Goal: Information Seeking & Learning: Learn about a topic

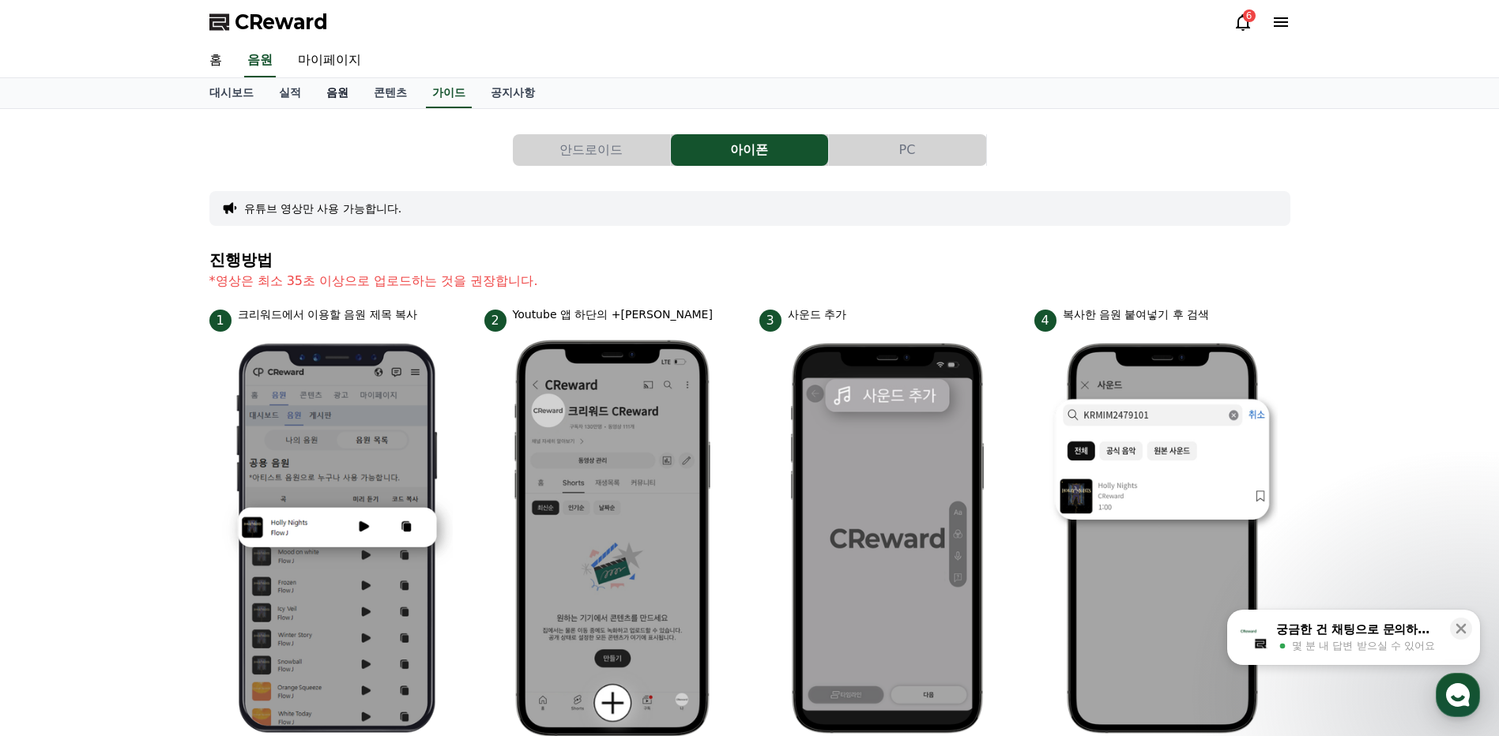
click at [341, 96] on link "음원" at bounding box center [337, 93] width 47 height 30
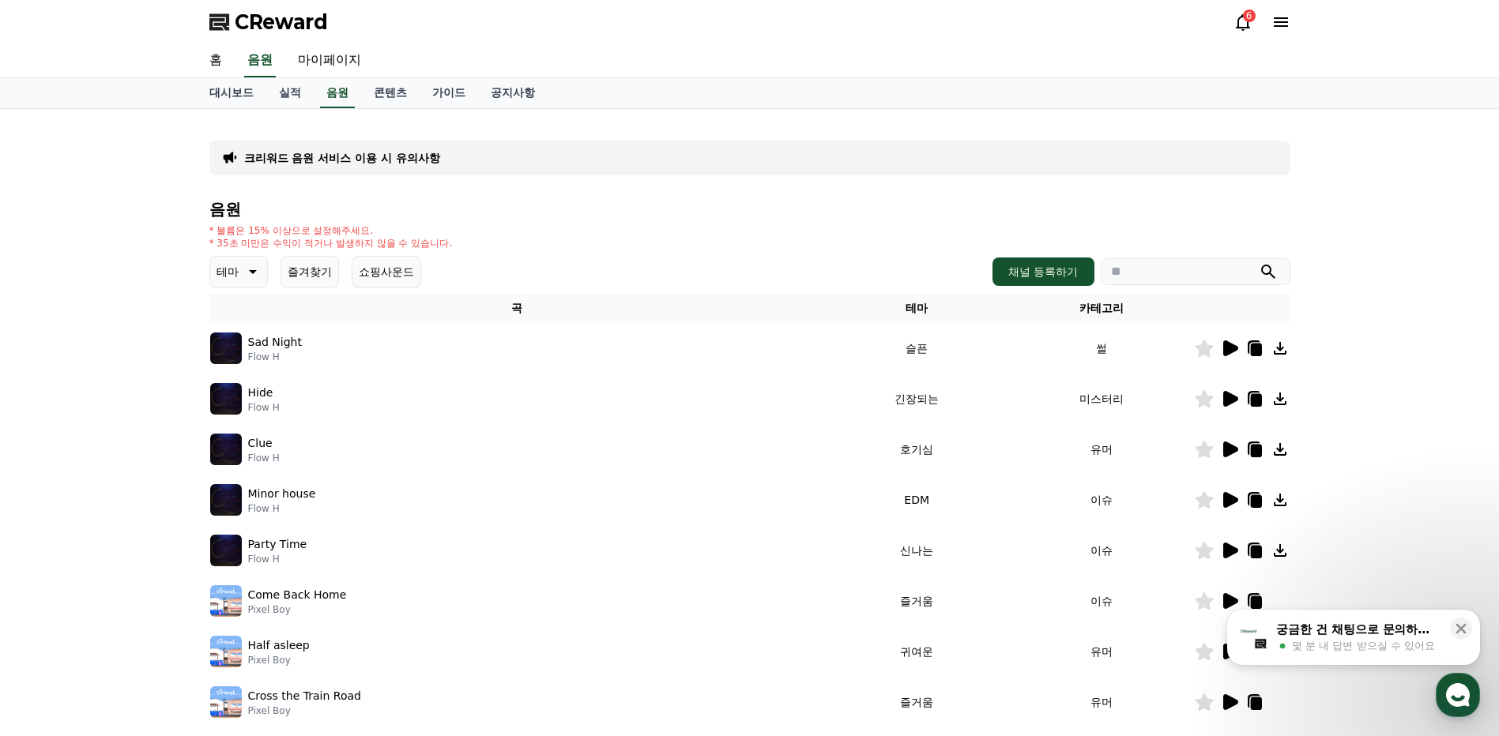
click at [1272, 273] on icon "submit" at bounding box center [1268, 271] width 19 height 19
click at [1177, 277] on input "search" at bounding box center [1196, 271] width 190 height 27
type input "*********"
click at [1261, 274] on icon "submit" at bounding box center [1268, 271] width 19 height 19
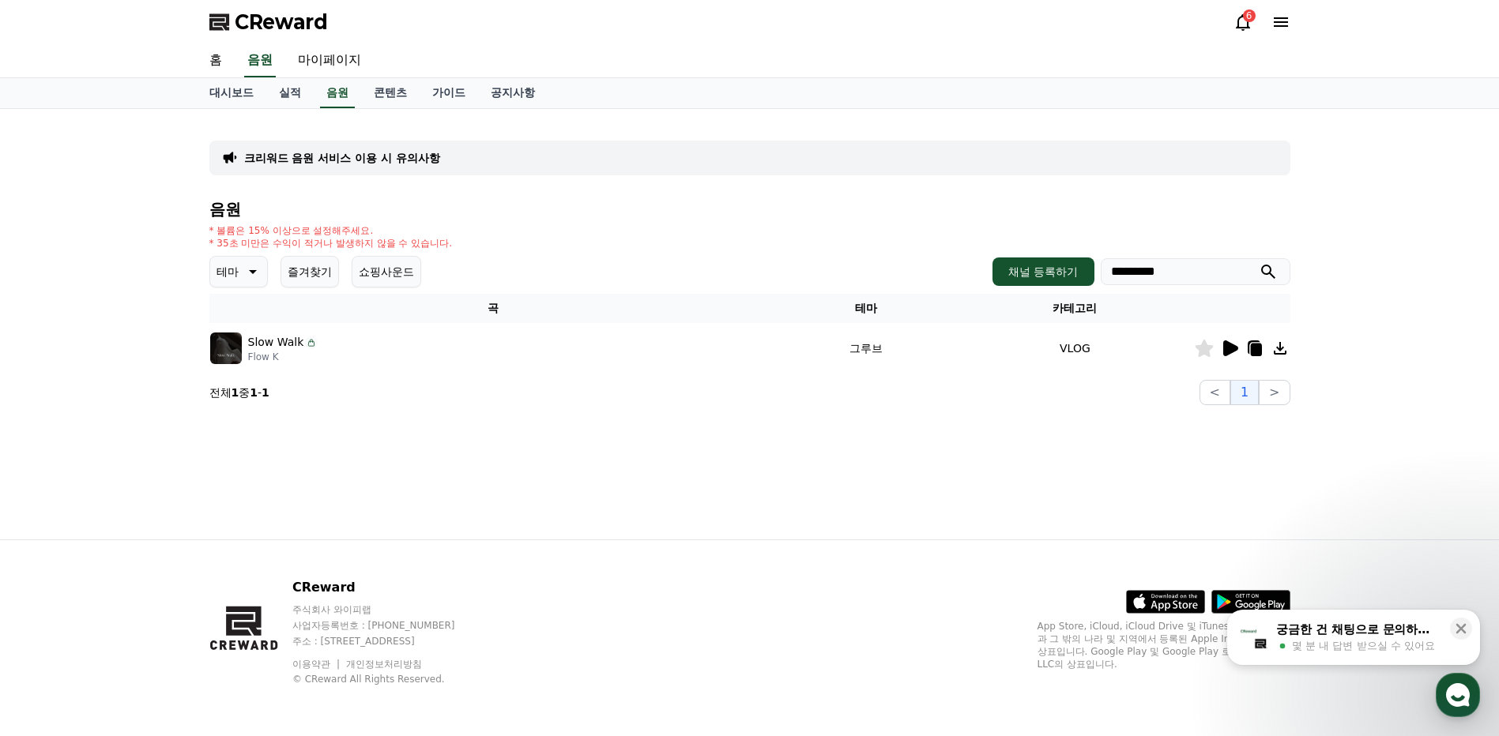
click at [1283, 352] on icon at bounding box center [1279, 348] width 19 height 19
click at [338, 98] on link "음원" at bounding box center [337, 93] width 35 height 30
click at [253, 273] on icon at bounding box center [253, 272] width 8 height 4
click at [249, 404] on button "신나는" at bounding box center [235, 402] width 46 height 35
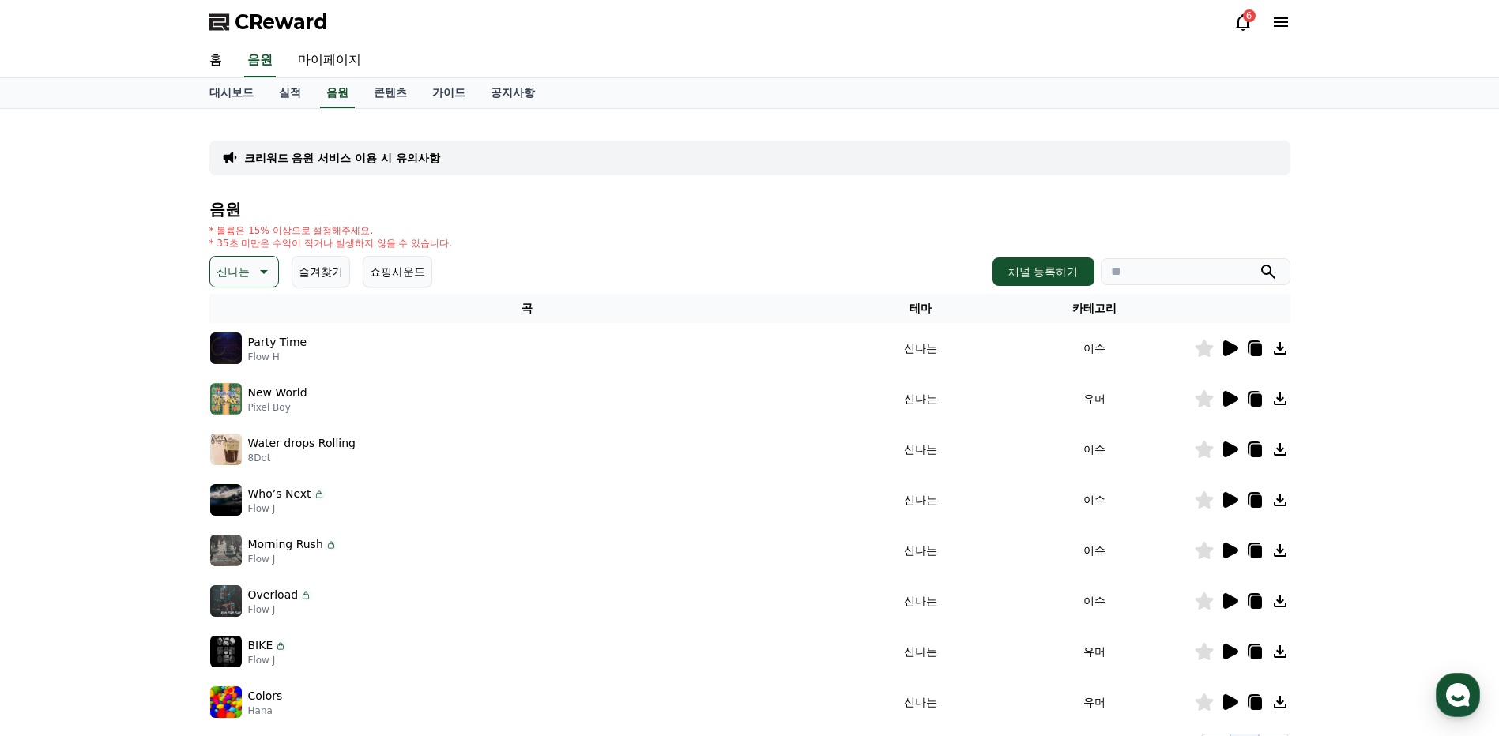
click at [1228, 350] on icon at bounding box center [1230, 349] width 15 height 16
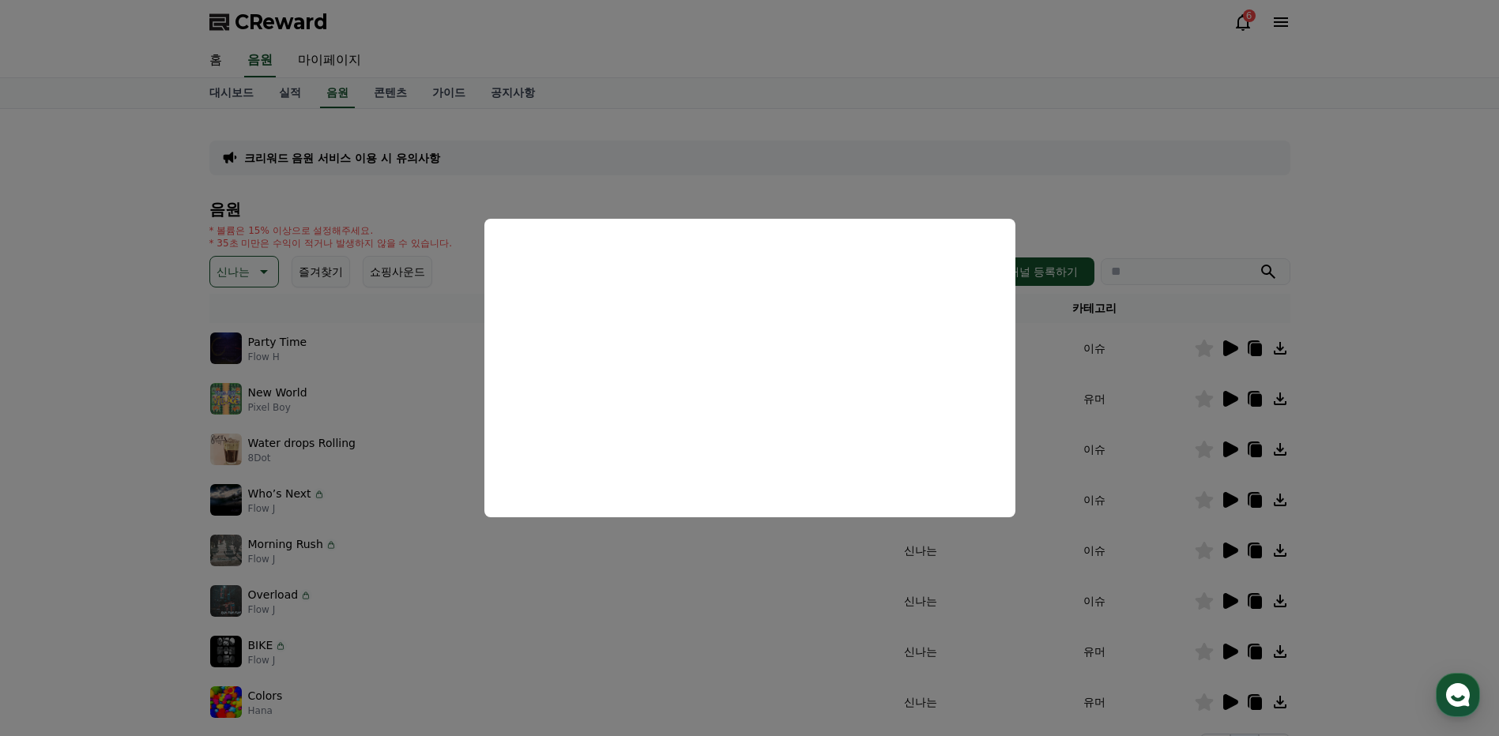
click at [1374, 250] on button "close modal" at bounding box center [749, 368] width 1499 height 736
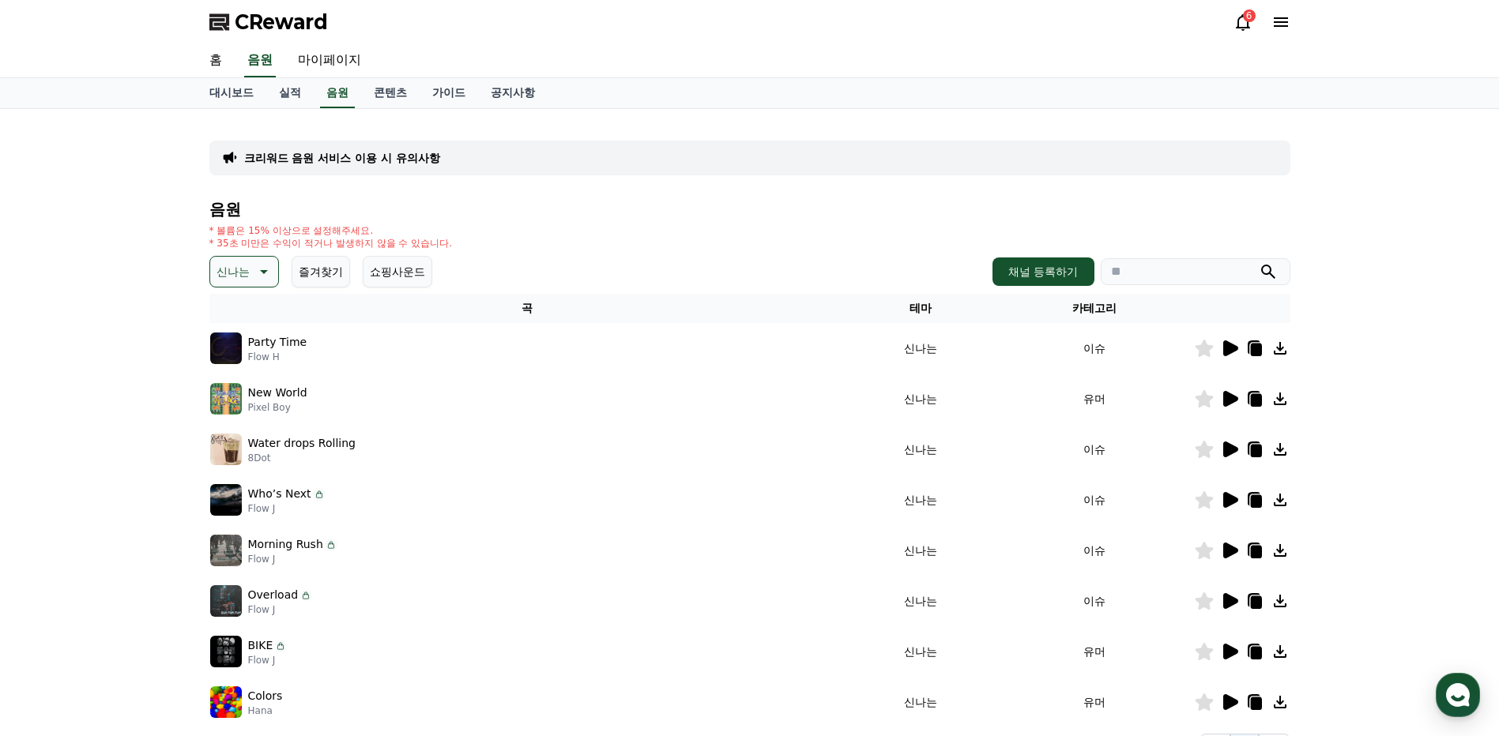
click at [1281, 346] on icon at bounding box center [1279, 348] width 19 height 19
